Goal: Navigation & Orientation: Find specific page/section

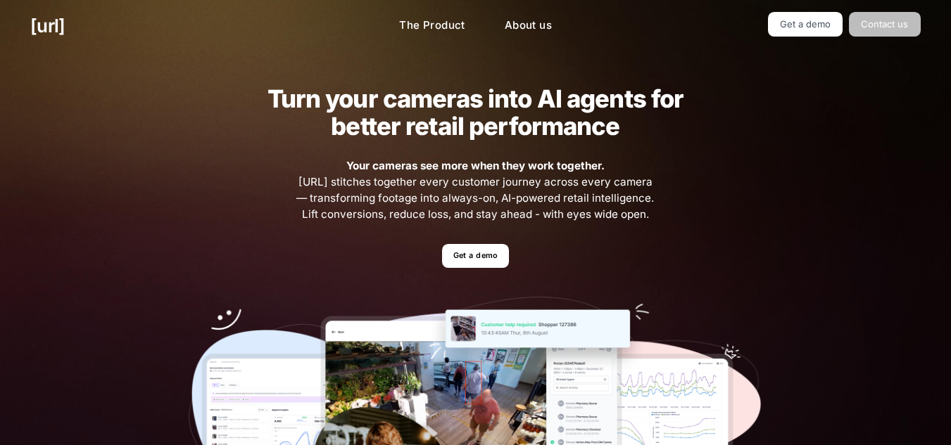
click at [910, 17] on link "Contact us" at bounding box center [885, 24] width 72 height 25
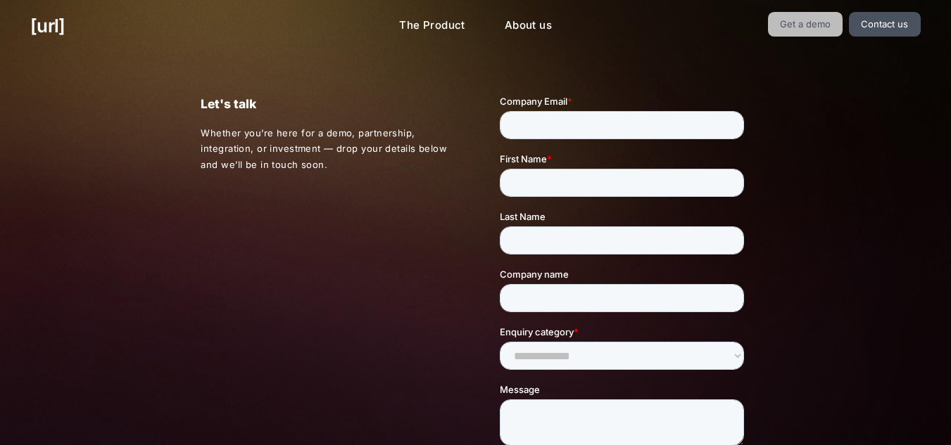
click at [823, 28] on link "Get a demo" at bounding box center [805, 24] width 75 height 25
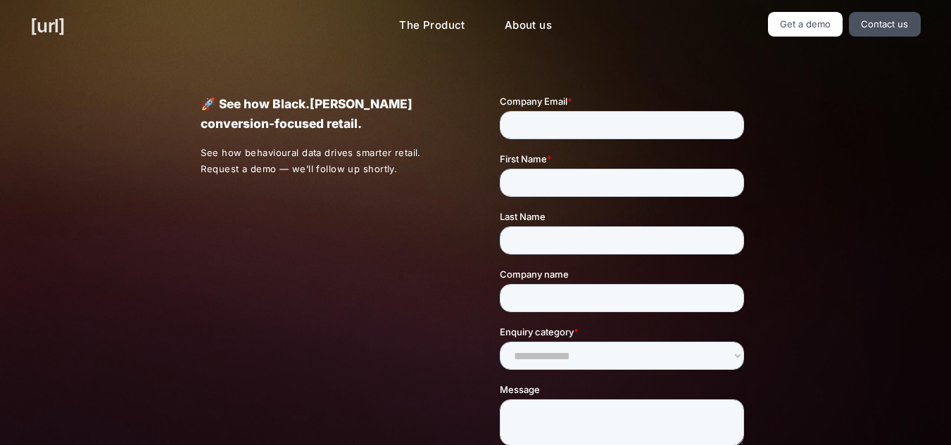
click at [61, 31] on link "[URL]" at bounding box center [47, 25] width 34 height 27
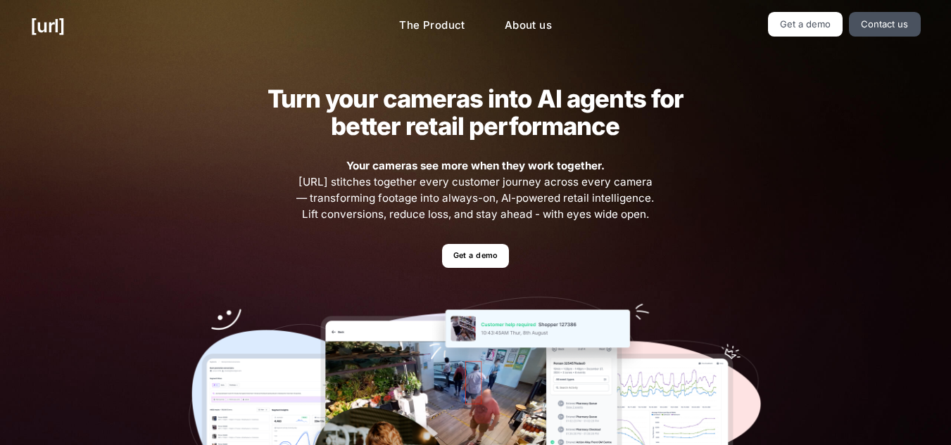
click at [530, 41] on div "black.ai The Product About us Get a demo Contact us" at bounding box center [475, 26] width 951 height 52
click at [531, 34] on link "About us" at bounding box center [528, 25] width 70 height 27
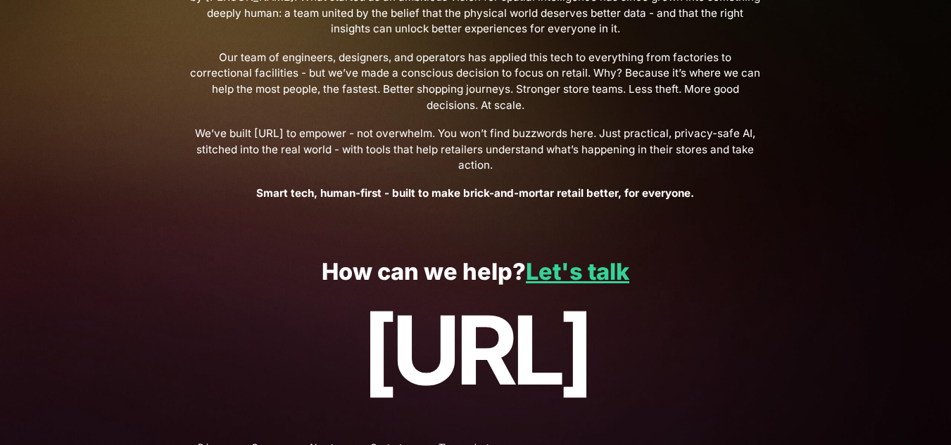
scroll to position [574, 0]
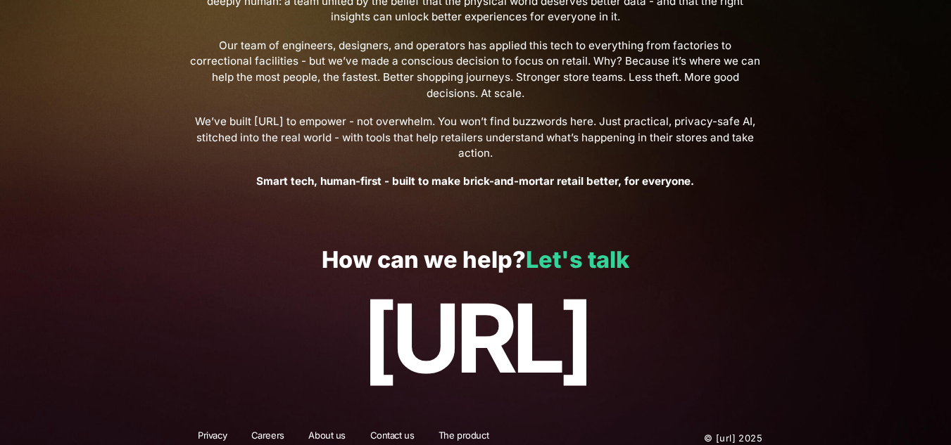
click at [561, 246] on link "Let's talk" at bounding box center [577, 259] width 103 height 27
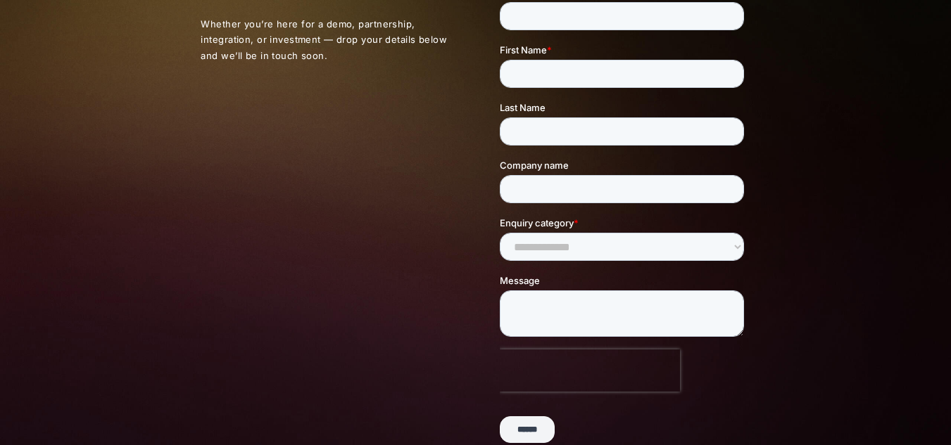
scroll to position [399, 0]
